Goal: Use online tool/utility: Utilize a website feature to perform a specific function

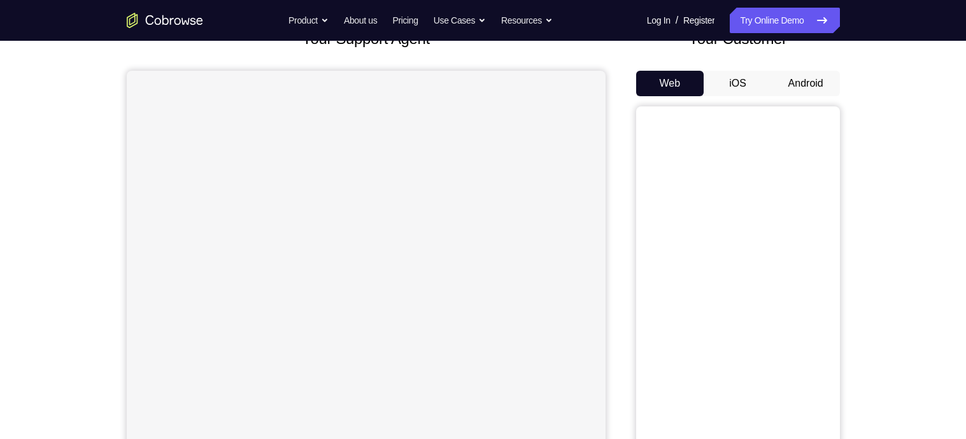
scroll to position [92, 0]
click at [807, 88] on button "Android" at bounding box center [806, 85] width 68 height 25
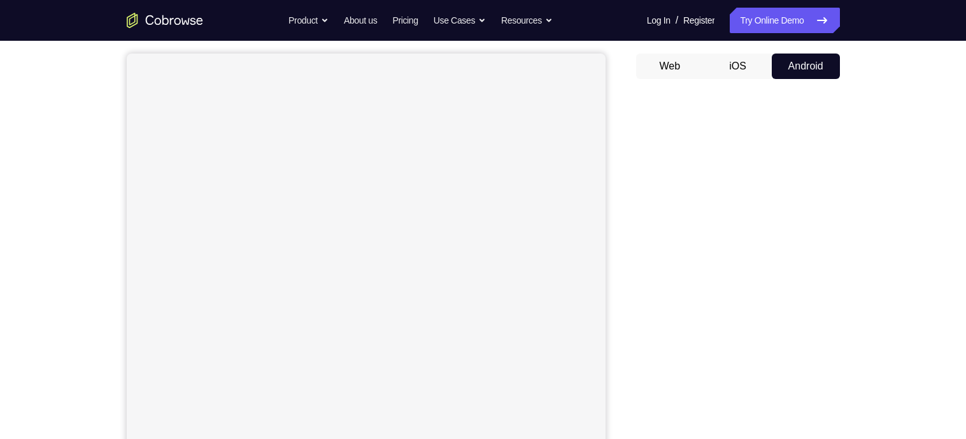
scroll to position [111, 0]
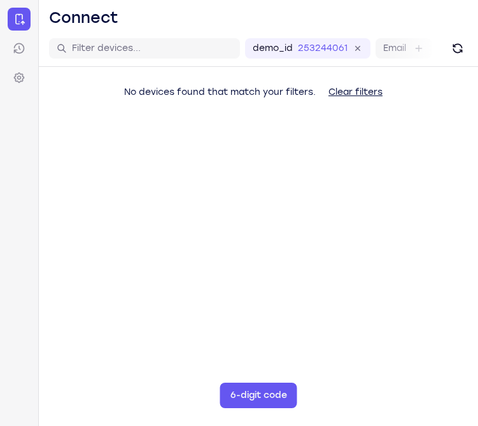
type input "7"
type input "2"
type input "7"
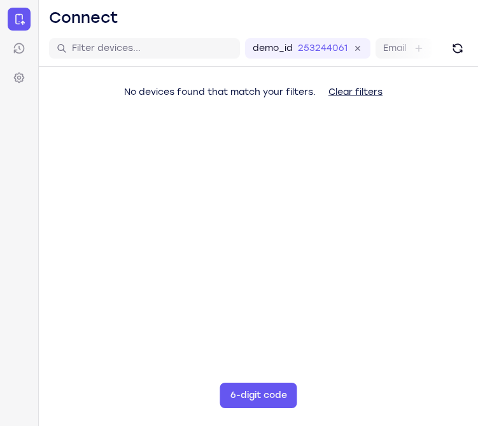
type input "7"
click at [391, 281] on main "demo_id 2532440613 2532440613 Email User ID Device ID Device name 6-digit code …" at bounding box center [258, 244] width 439 height 426
